Goal: Find specific page/section: Find specific page/section

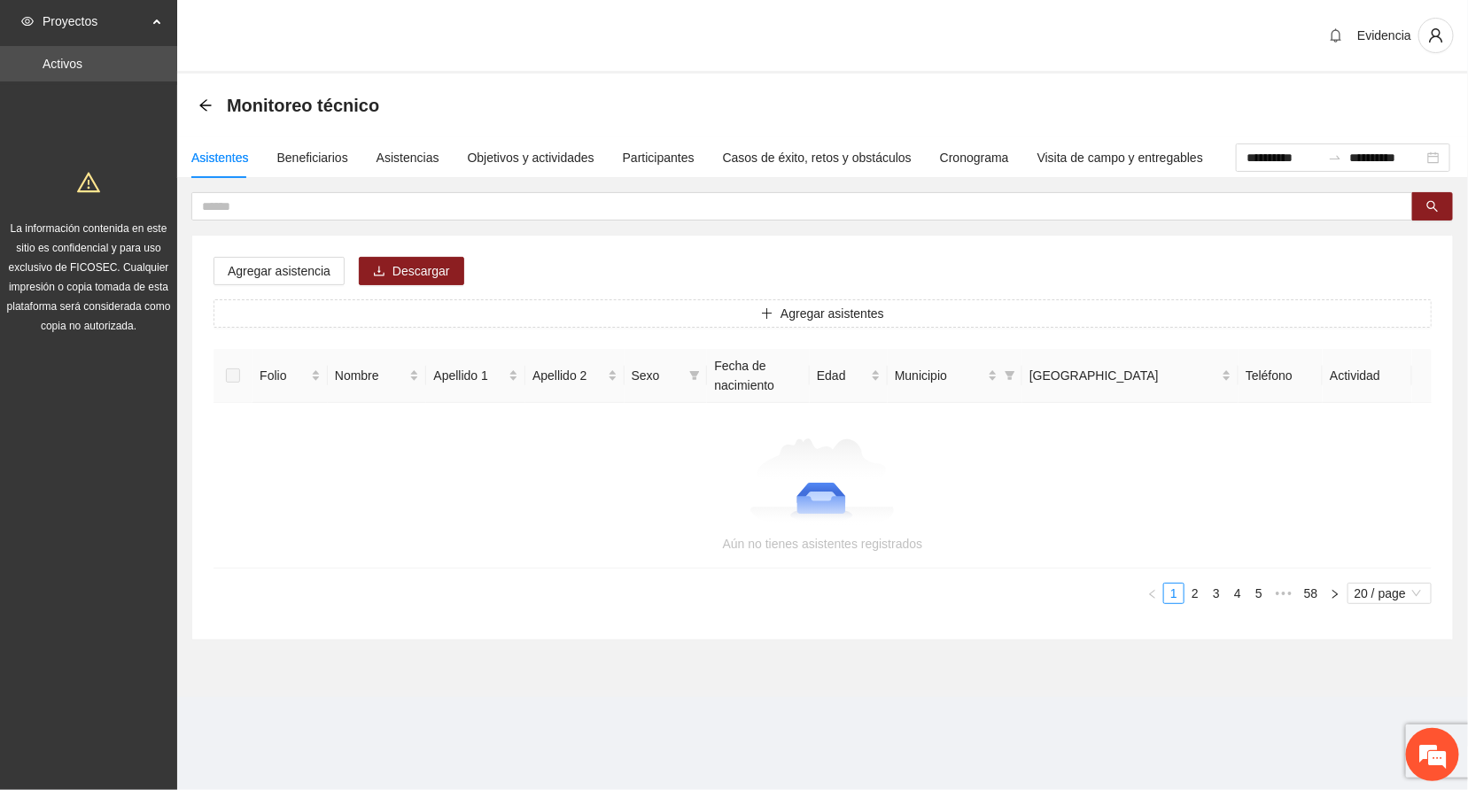
drag, startPoint x: 0, startPoint y: 0, endPoint x: 317, endPoint y: 484, distance: 578.3
click at [317, 484] on div at bounding box center [822, 482] width 1175 height 89
click at [784, 16] on div "Evidencia" at bounding box center [822, 37] width 1291 height 74
click at [724, 30] on div "Evidencia" at bounding box center [822, 37] width 1291 height 74
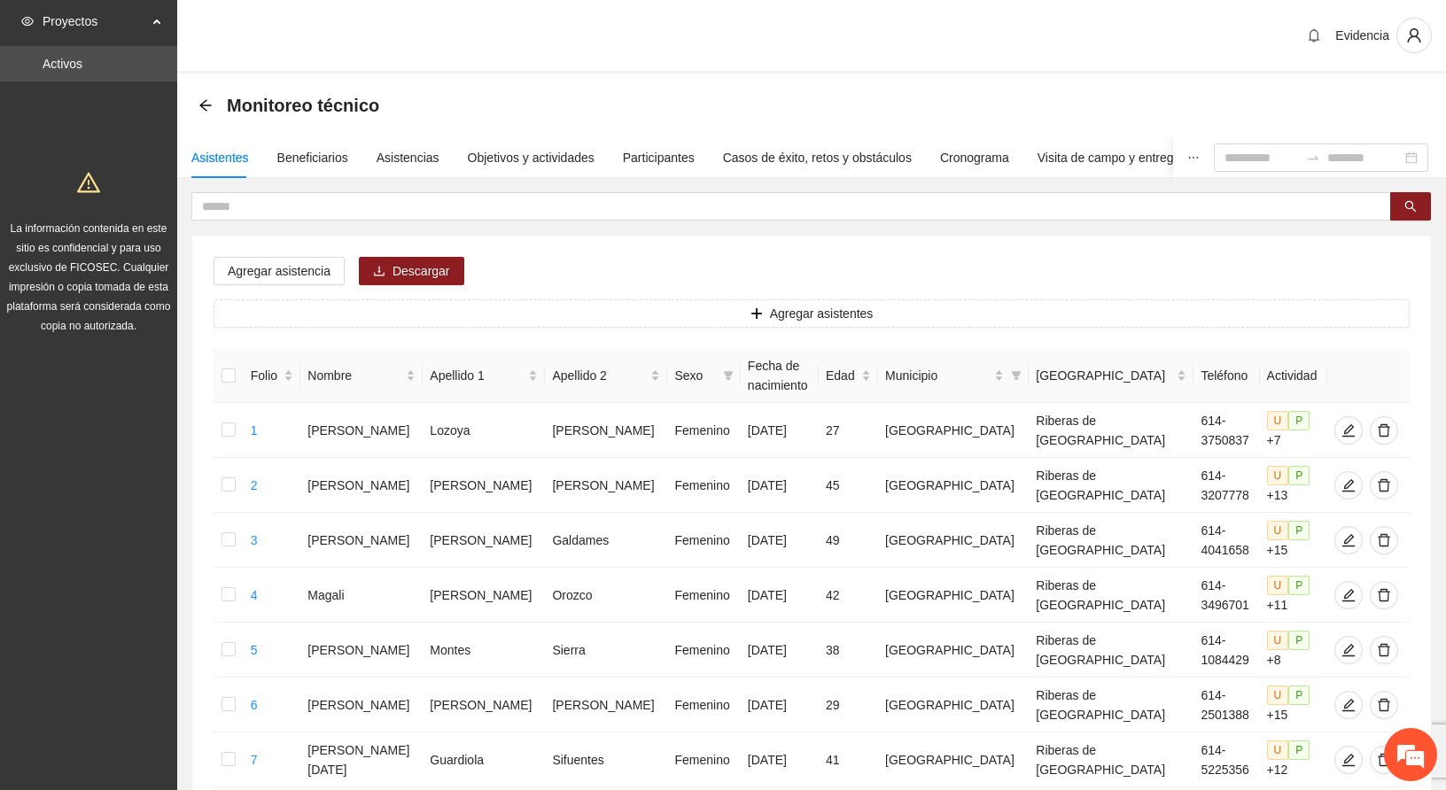
click at [721, 27] on div "Evidencia" at bounding box center [811, 37] width 1268 height 74
click at [603, 25] on div "Evidencia" at bounding box center [811, 37] width 1268 height 74
click at [571, 48] on div "Evidencia" at bounding box center [811, 37] width 1268 height 74
click at [641, 27] on div "Evidencia" at bounding box center [811, 37] width 1268 height 74
click at [640, 48] on div "Evidencia" at bounding box center [811, 37] width 1268 height 74
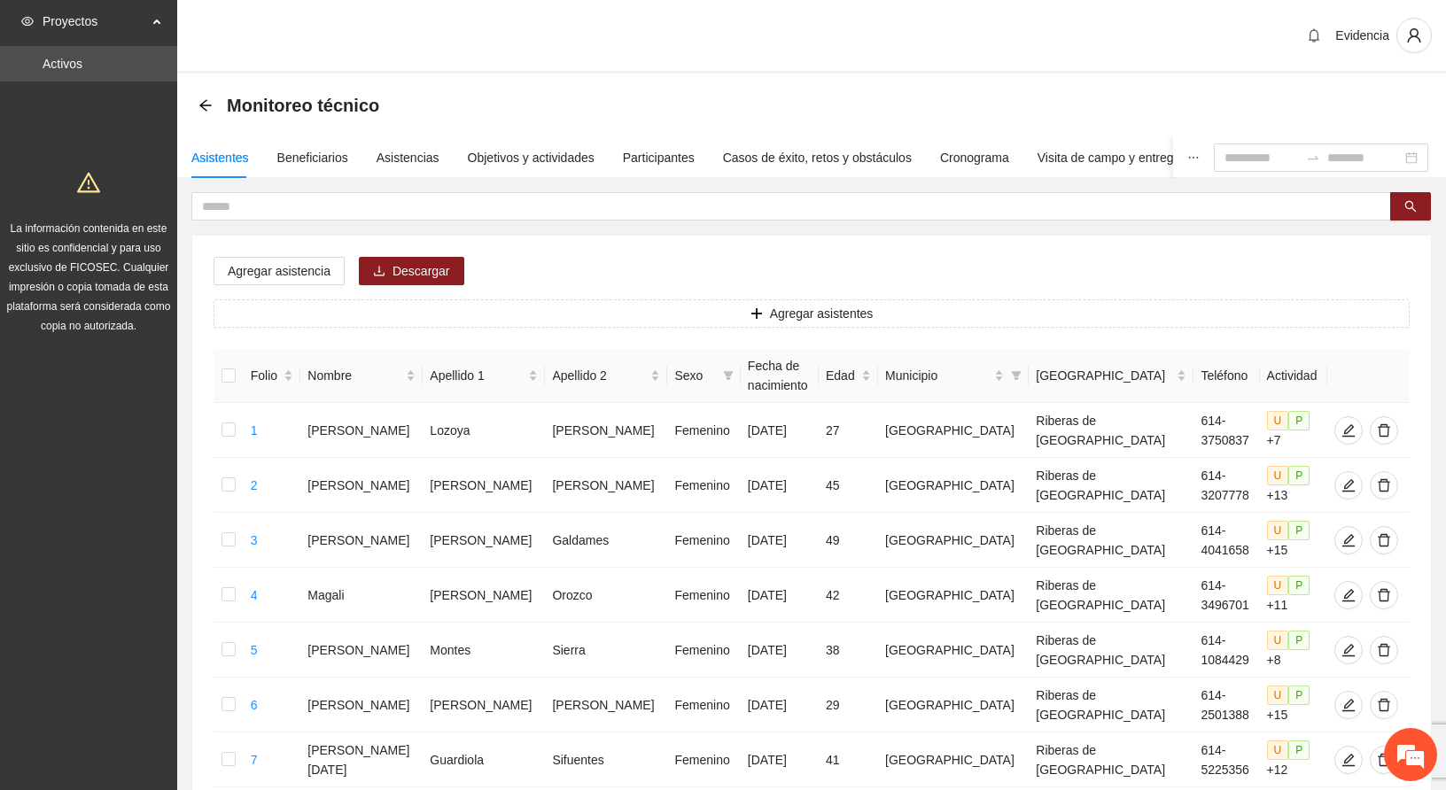
click at [639, 38] on div "Evidencia" at bounding box center [811, 37] width 1268 height 74
click at [675, 35] on div "Evidencia" at bounding box center [811, 37] width 1268 height 74
click at [742, 48] on div "Evidencia" at bounding box center [811, 37] width 1268 height 74
drag, startPoint x: 78, startPoint y: 521, endPoint x: 324, endPoint y: 243, distance: 371.5
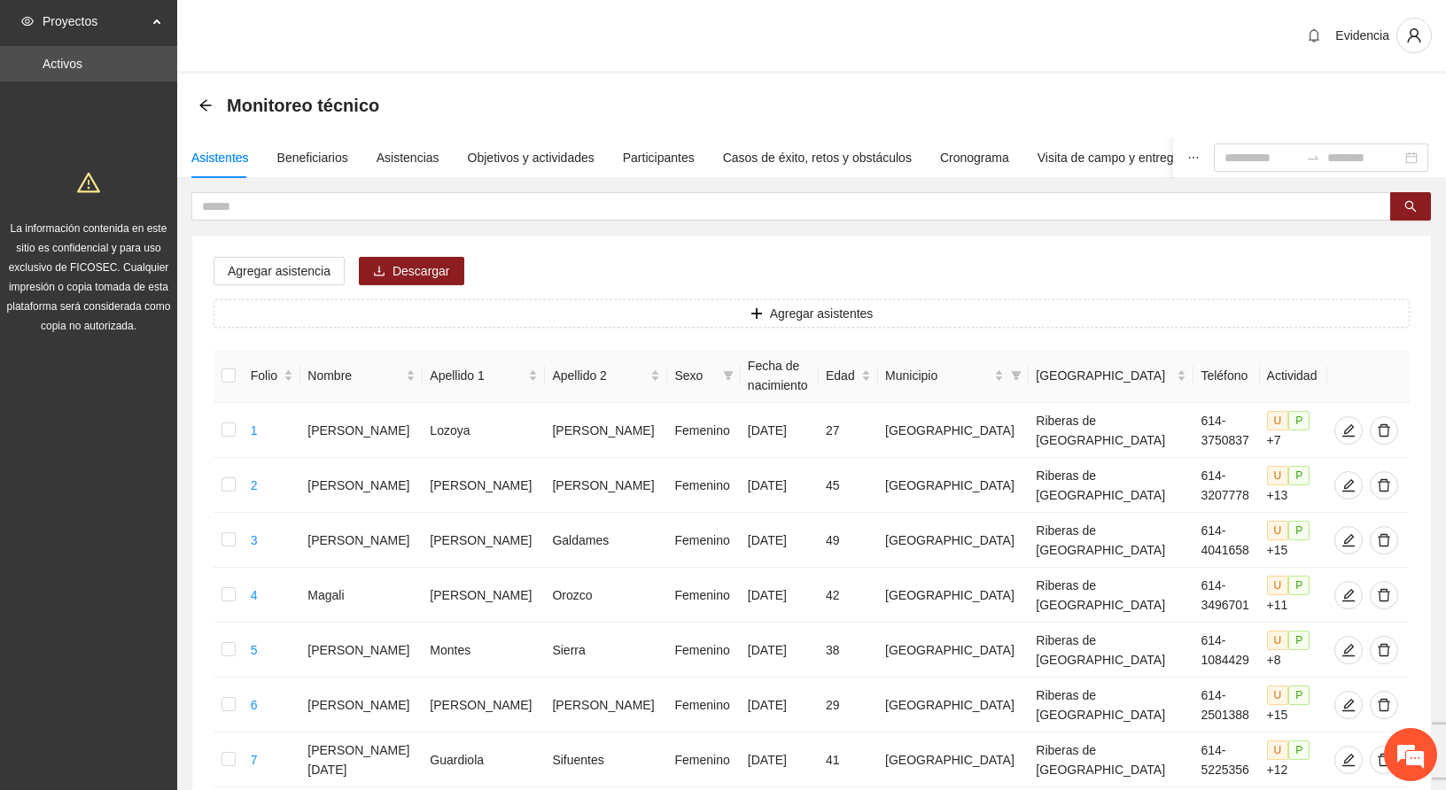
click at [535, 48] on div "Evidencia" at bounding box center [811, 37] width 1268 height 74
click at [593, 19] on div "Evidencia" at bounding box center [811, 37] width 1268 height 74
click at [219, 150] on div "Asistentes" at bounding box center [220, 157] width 58 height 19
click at [543, 49] on div "Evidencia" at bounding box center [811, 37] width 1268 height 74
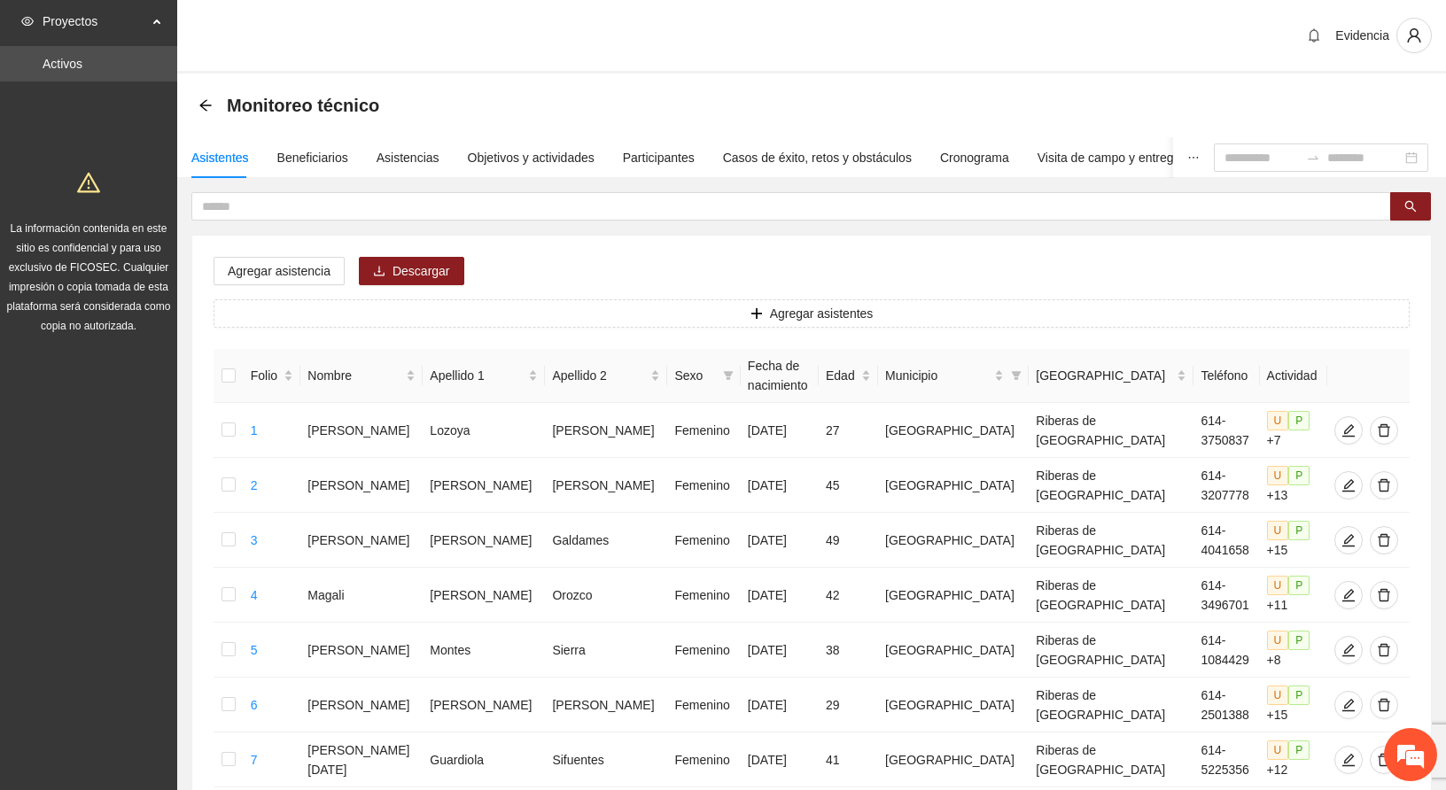
click at [550, 24] on div "Evidencia" at bounding box center [811, 37] width 1268 height 74
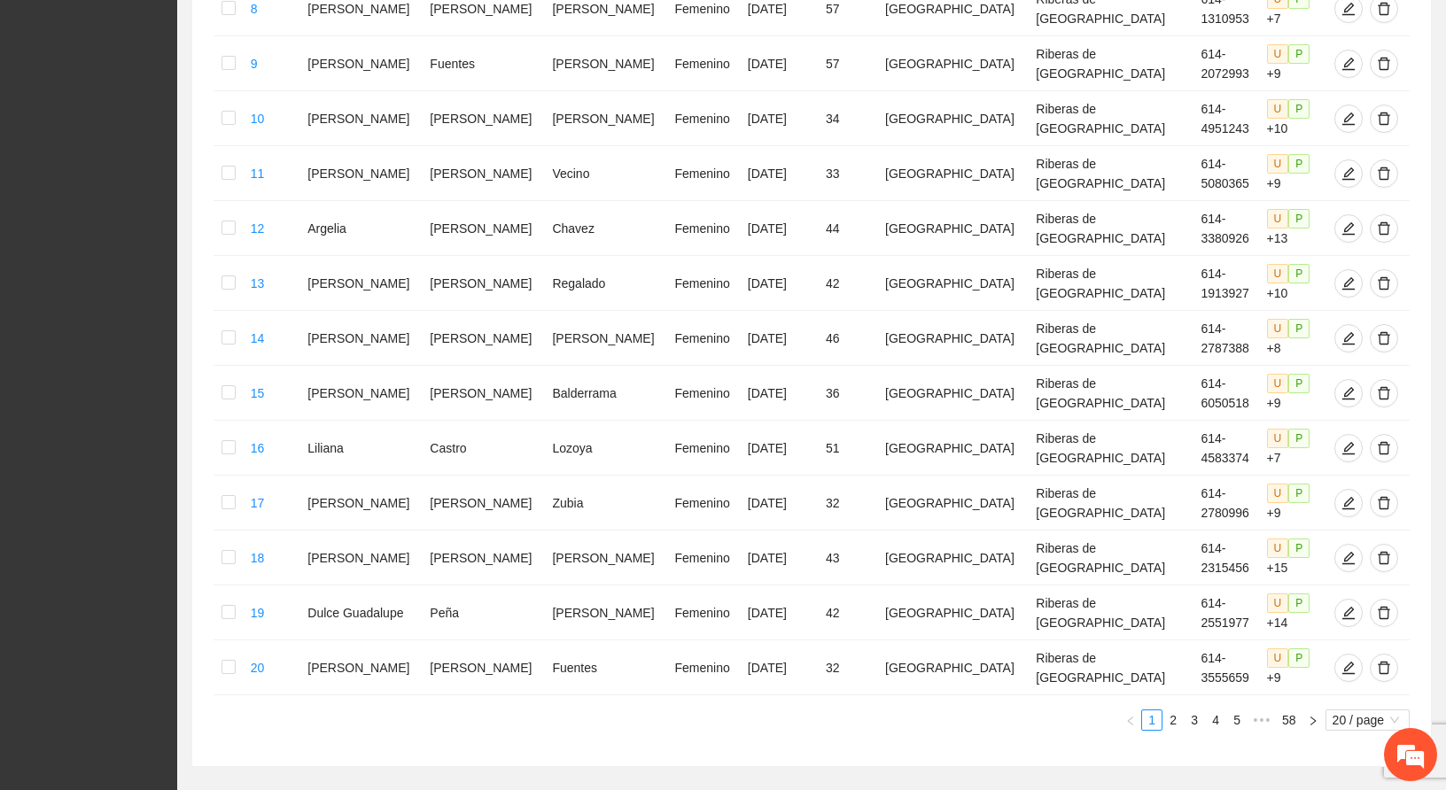
scroll to position [880, 0]
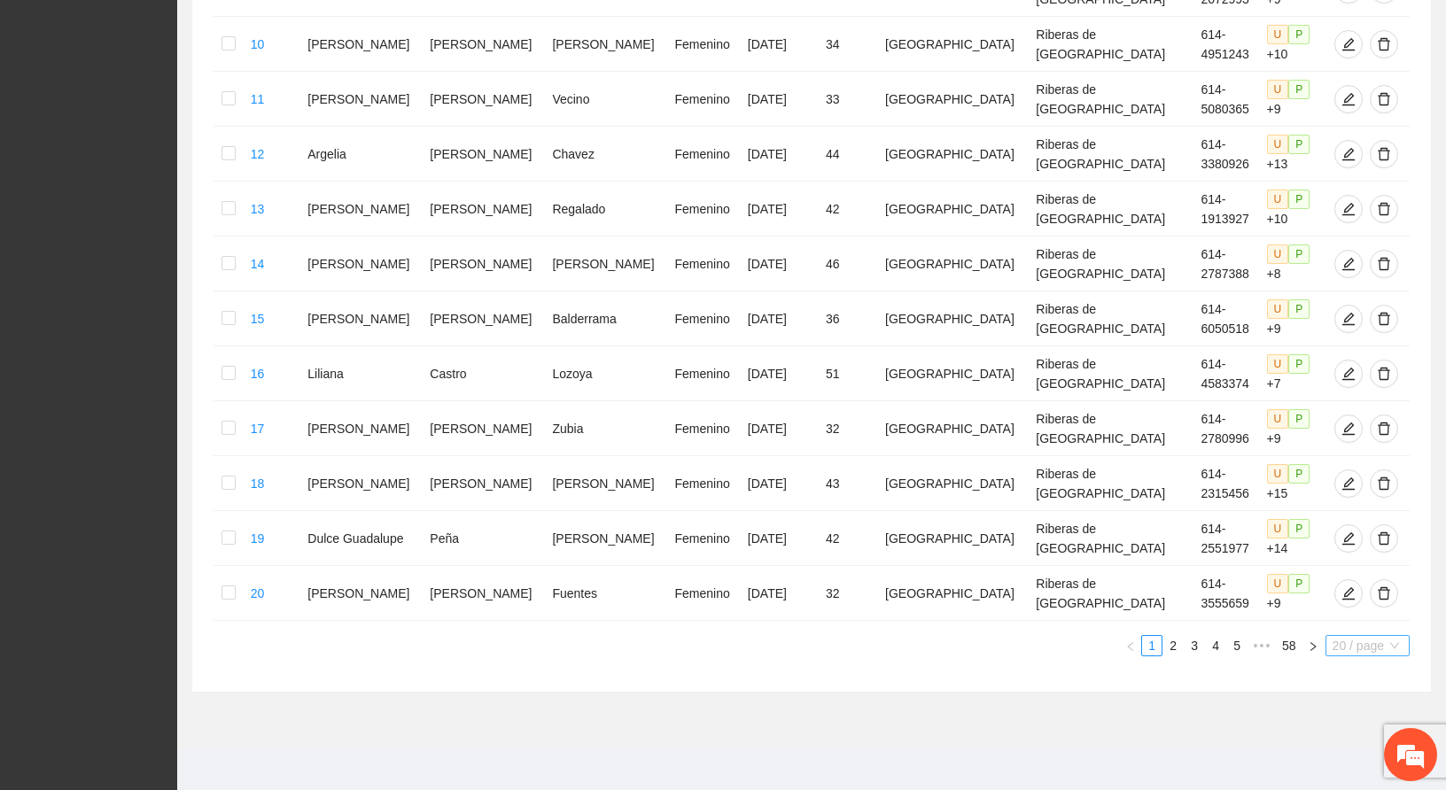
click at [1364, 638] on span "20 / page" at bounding box center [1367, 645] width 70 height 19
click at [1340, 754] on div "100 / page" at bounding box center [1368, 763] width 65 height 19
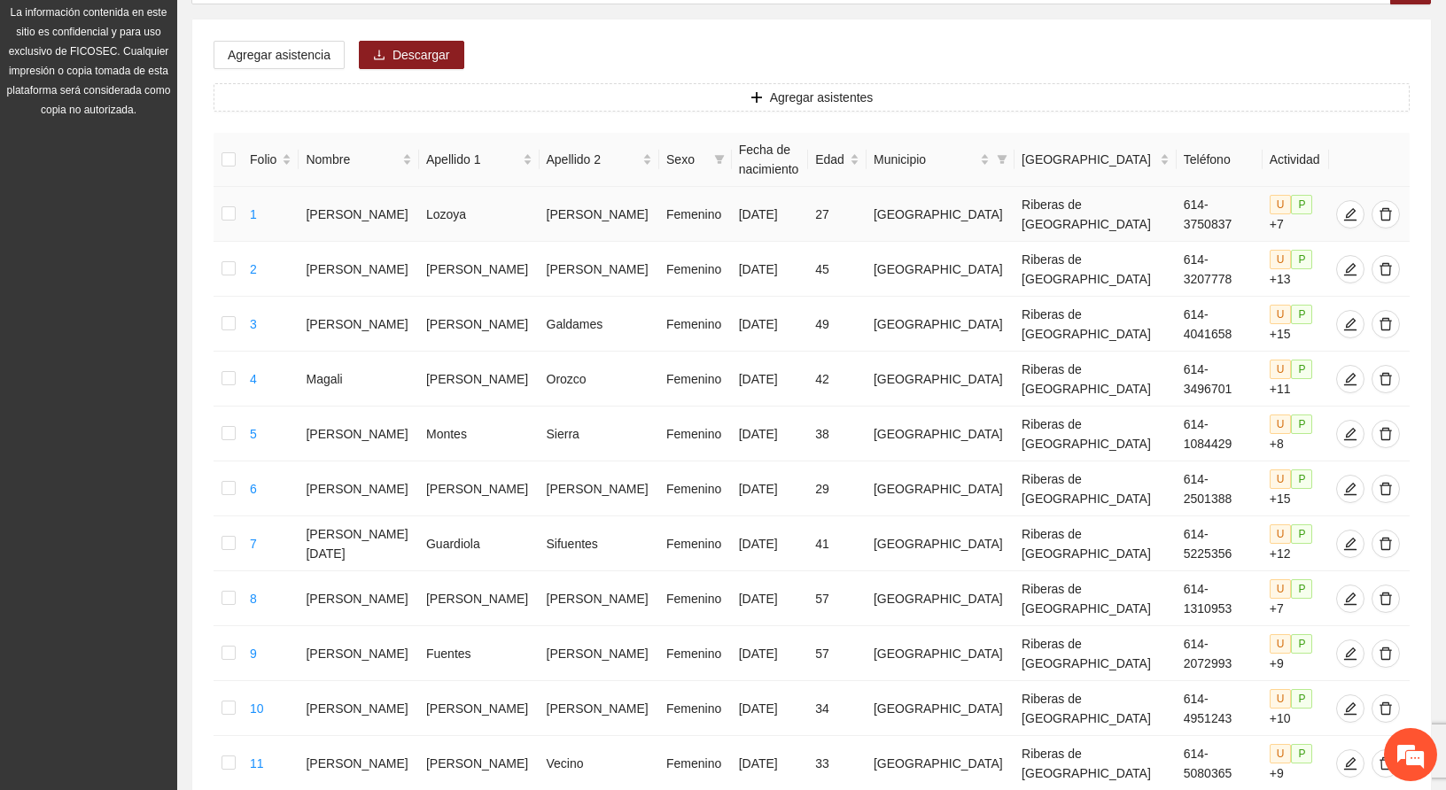
scroll to position [0, 0]
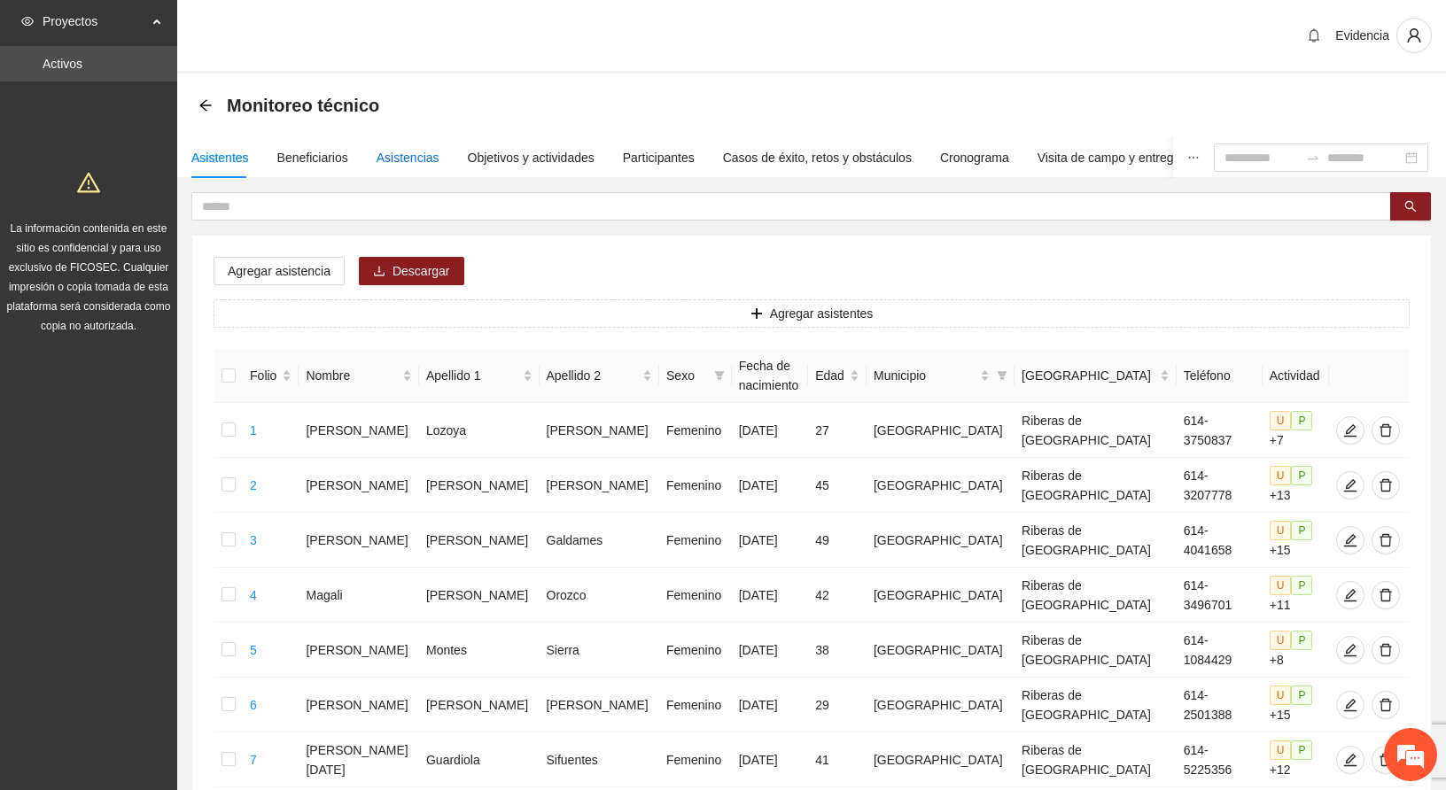
click at [407, 163] on div "Asistencias" at bounding box center [407, 157] width 63 height 19
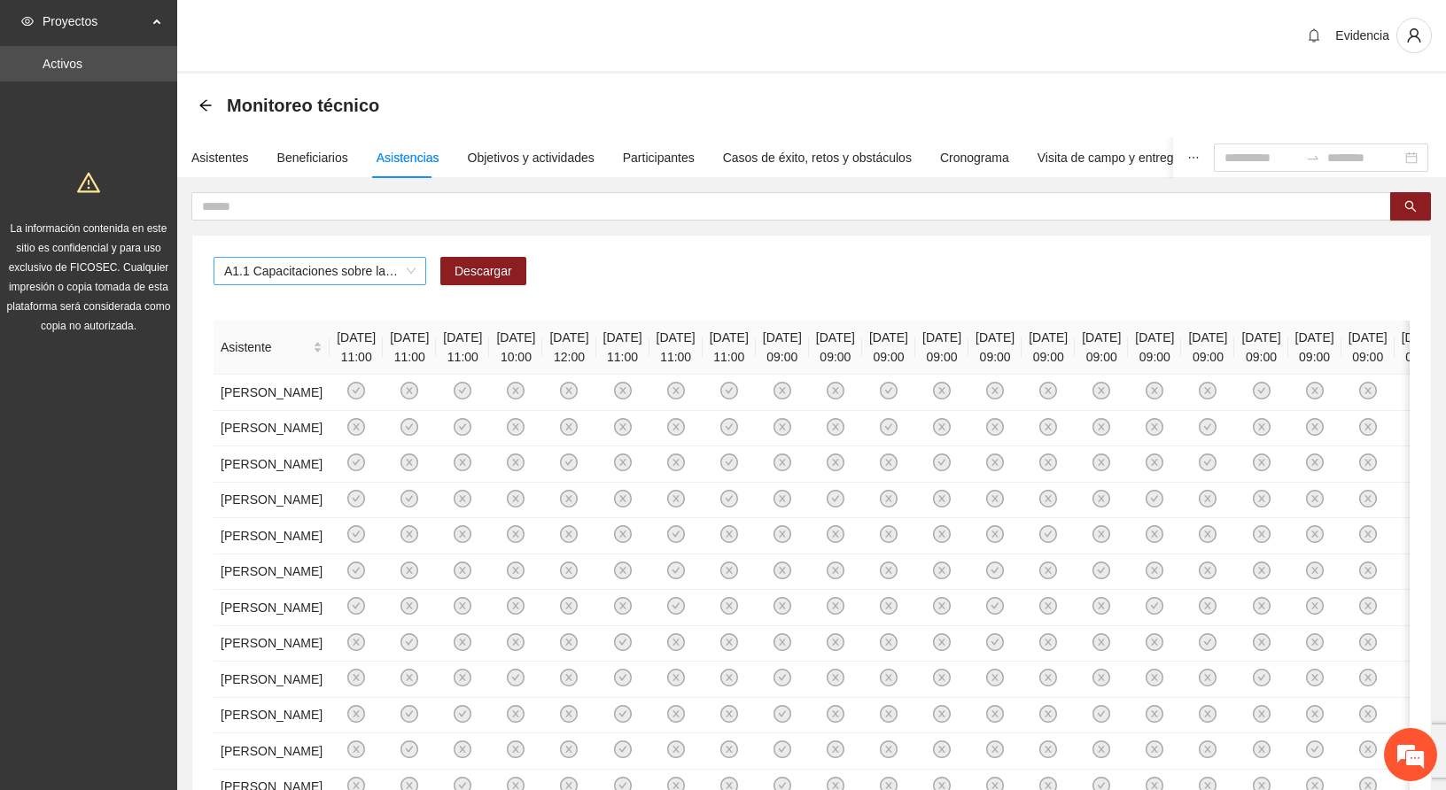
click at [292, 266] on span "A1.1 Capacitaciones sobre la metodología de funcionamiento familiar a promotora…" at bounding box center [319, 271] width 191 height 27
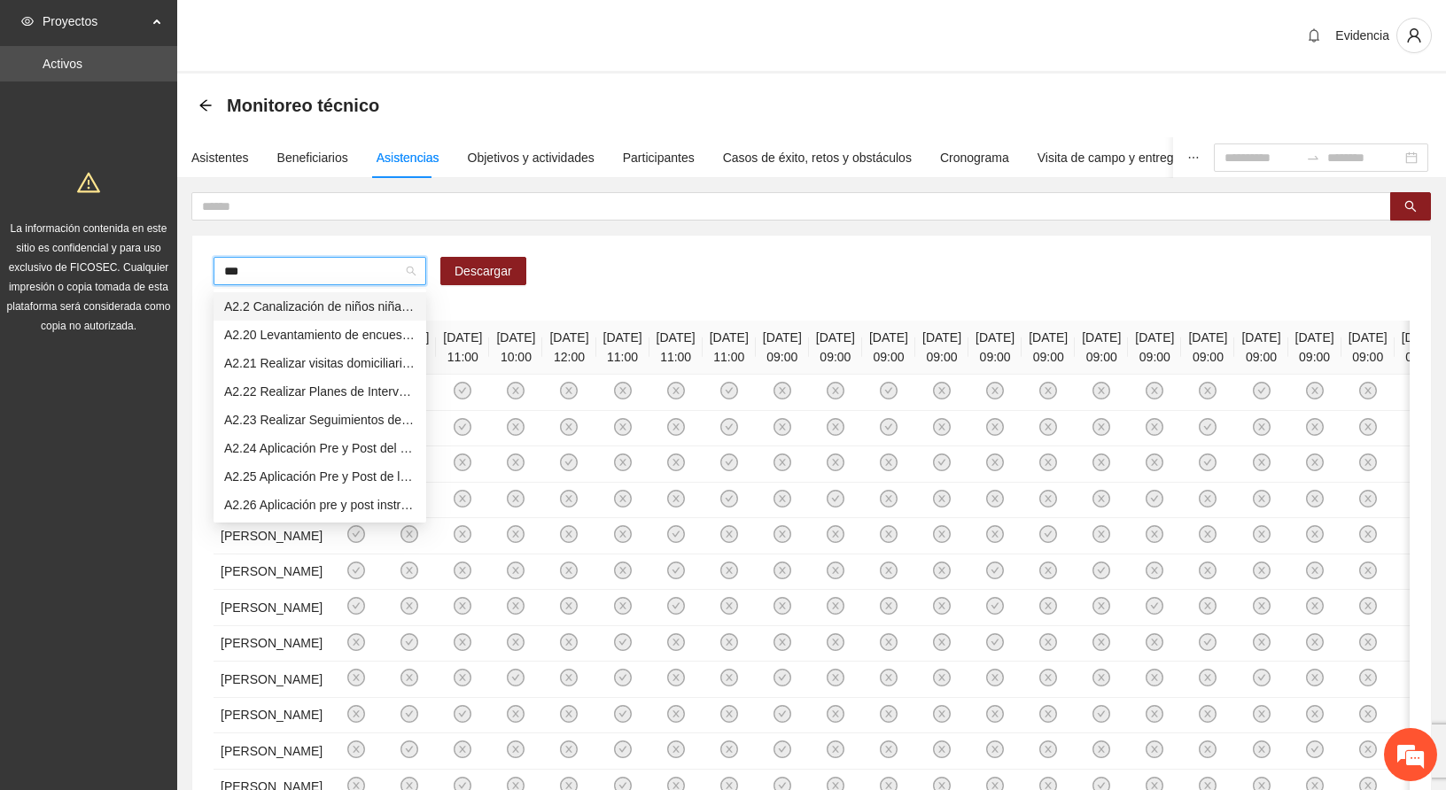
type input "****"
